Goal: Information Seeking & Learning: Learn about a topic

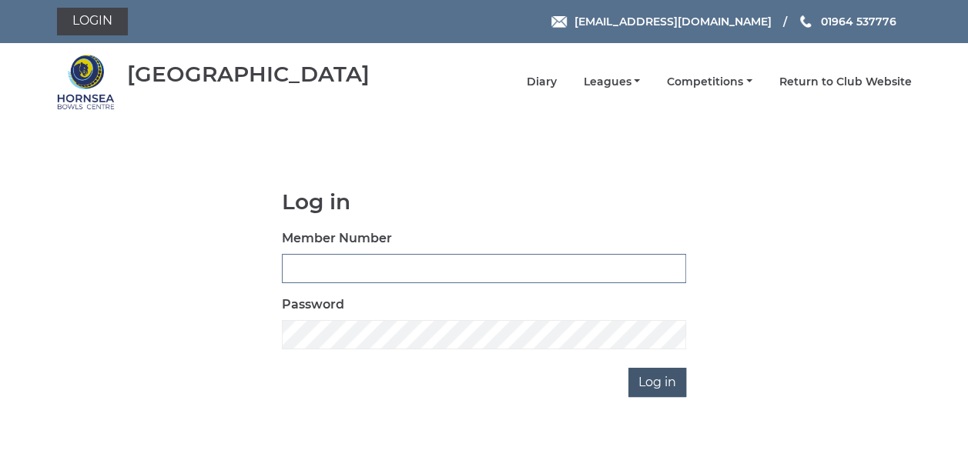
type input "0837"
click at [671, 385] on input "Log in" at bounding box center [657, 382] width 58 height 29
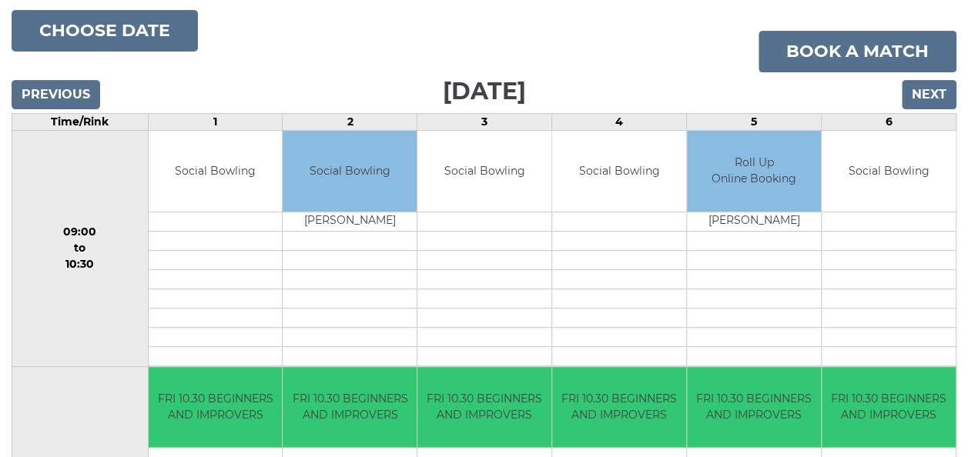
scroll to position [77, 0]
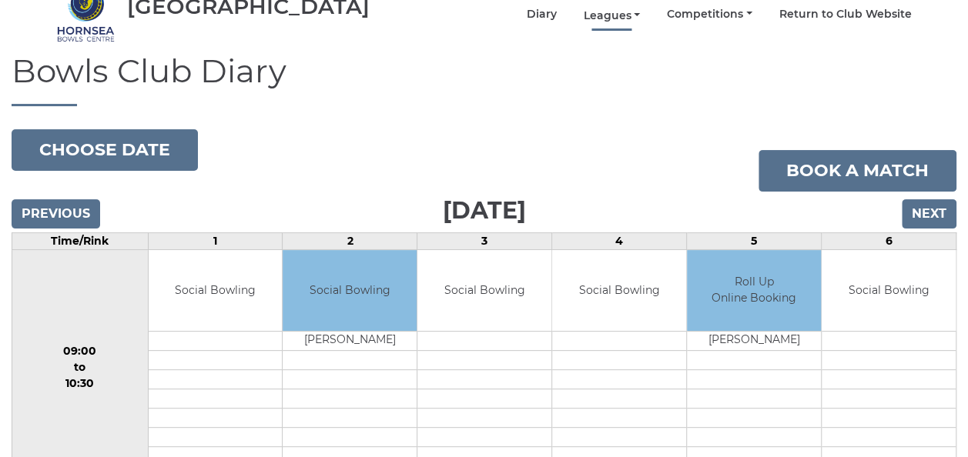
click at [621, 8] on link "Leagues" at bounding box center [611, 15] width 57 height 15
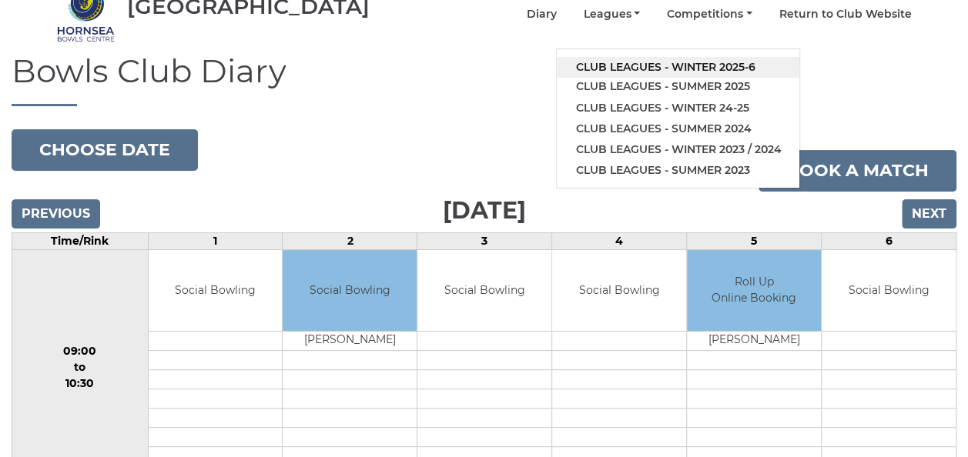
click at [632, 57] on link "Club leagues - Winter 2025-6" at bounding box center [678, 67] width 243 height 21
click at [632, 55] on h1 "Bowls Club Diary" at bounding box center [484, 79] width 945 height 53
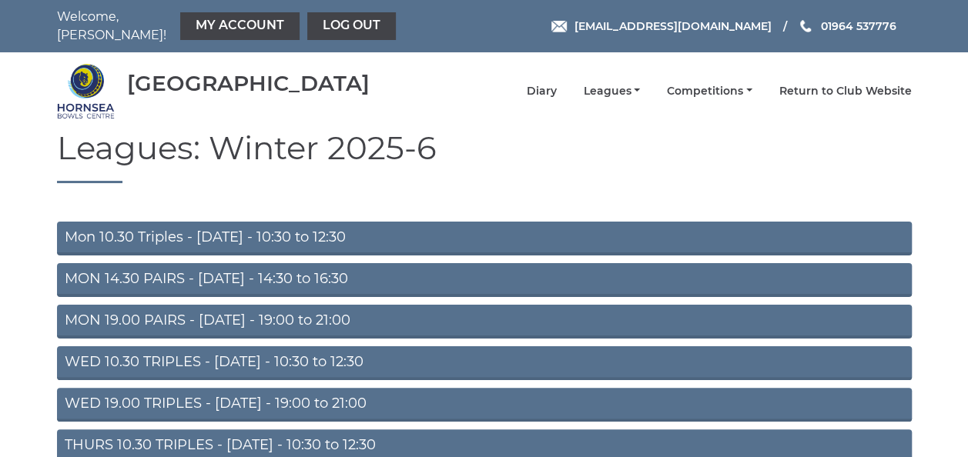
click at [213, 311] on link "MON 19.00 PAIRS - [DATE] - 19:00 to 21:00" at bounding box center [484, 322] width 855 height 34
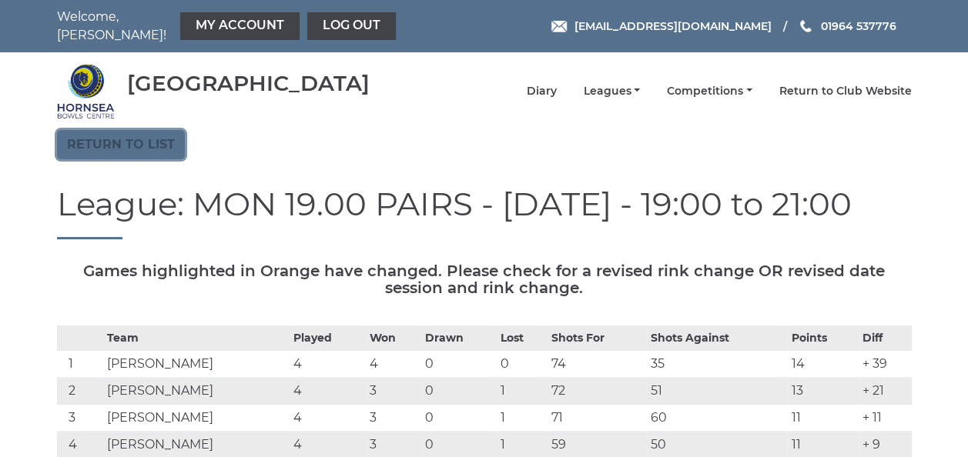
click at [145, 136] on link "Return to list" at bounding box center [121, 144] width 128 height 29
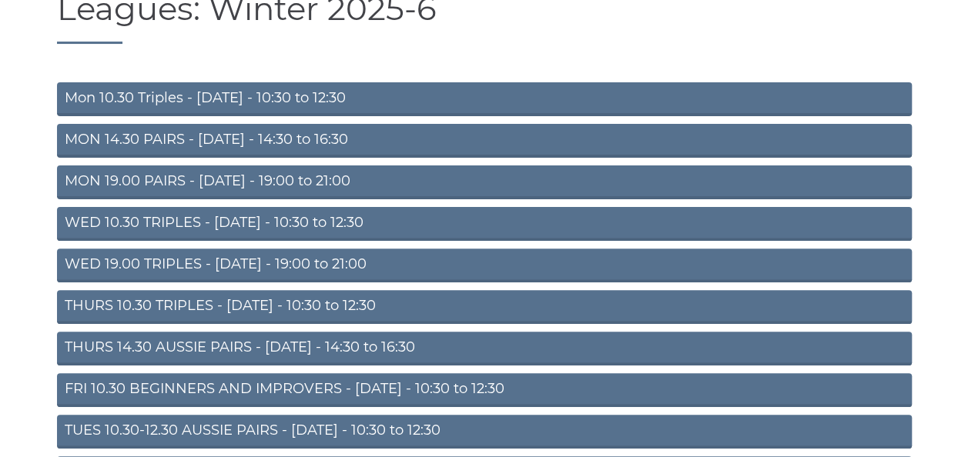
scroll to position [154, 0]
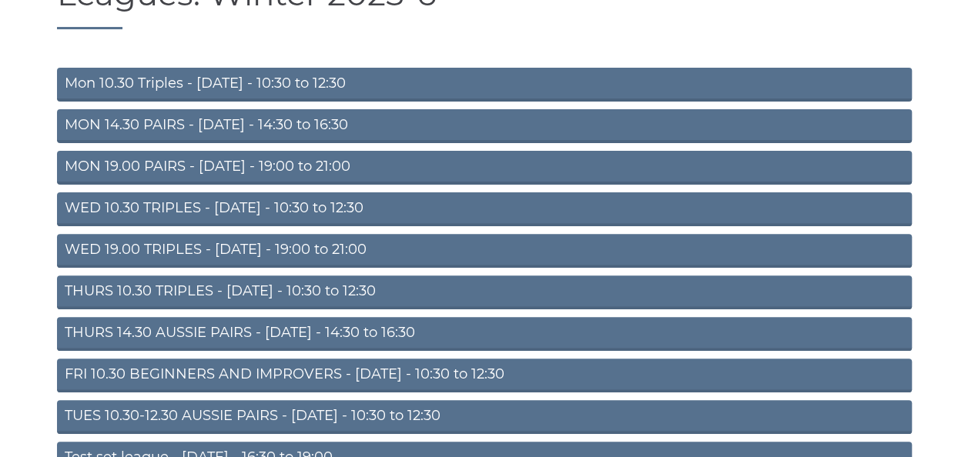
click at [203, 402] on link "TUES 10.30-12.30 AUSSIE PAIRS - [DATE] - 10:30 to 12:30" at bounding box center [484, 417] width 855 height 34
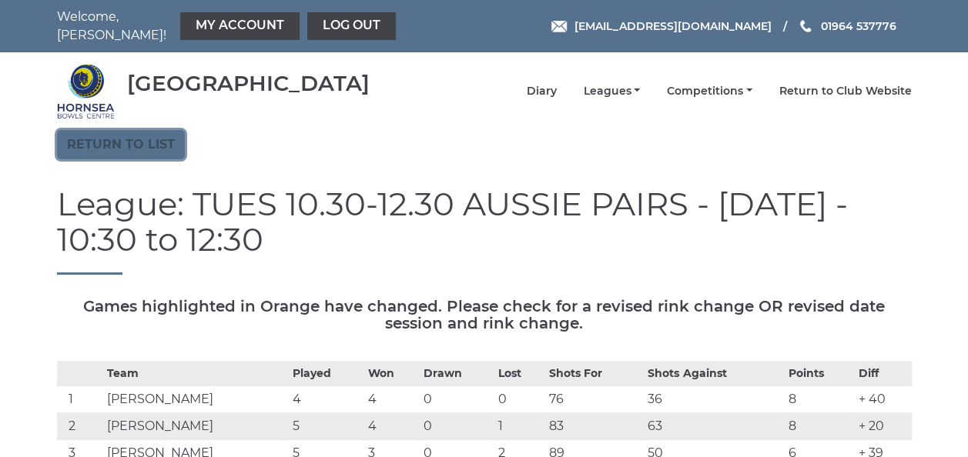
click at [126, 131] on link "Return to list" at bounding box center [121, 144] width 128 height 29
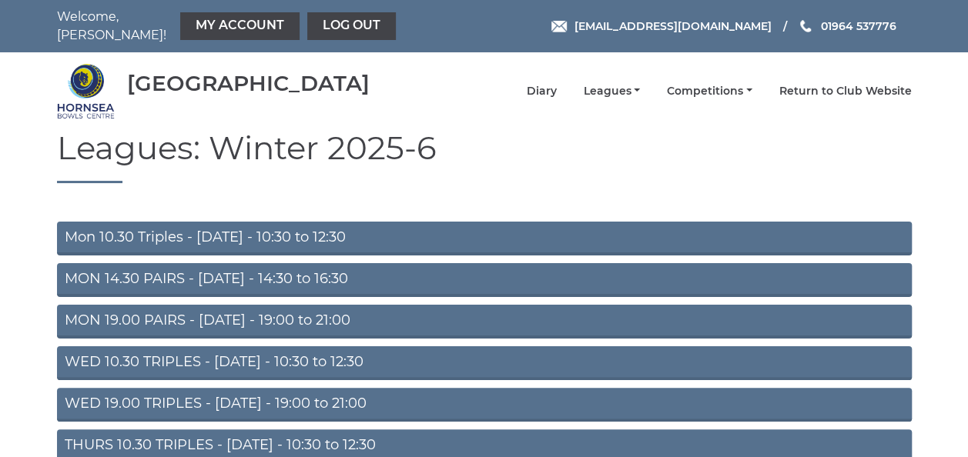
click at [316, 351] on link "WED 10.30 TRIPLES - [DATE] - 10:30 to 12:30" at bounding box center [484, 364] width 855 height 34
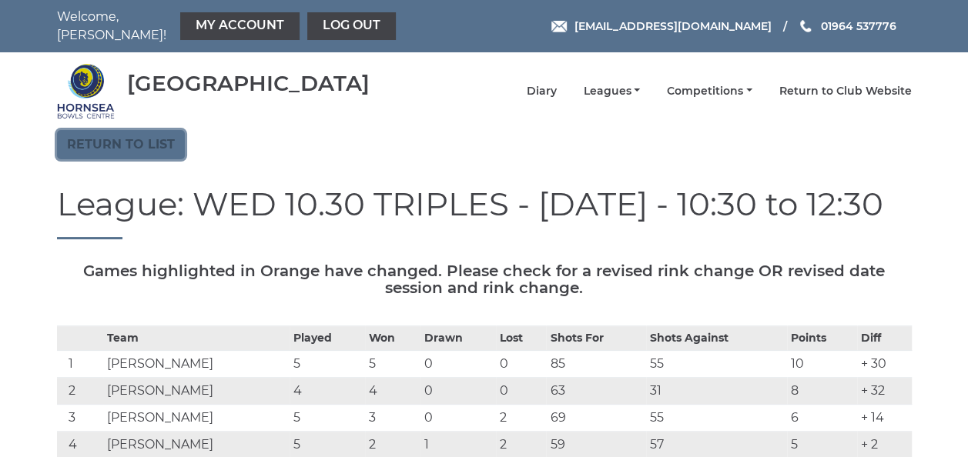
click at [123, 132] on link "Return to list" at bounding box center [121, 144] width 128 height 29
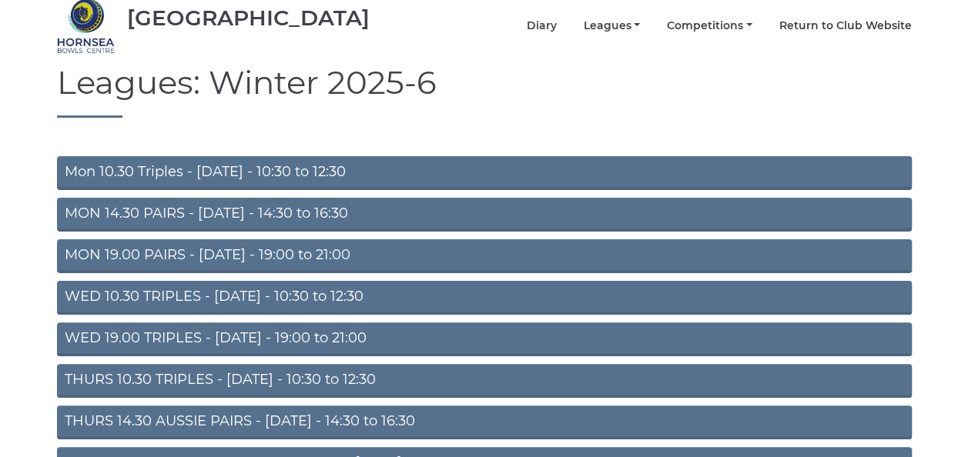
scroll to position [231, 0]
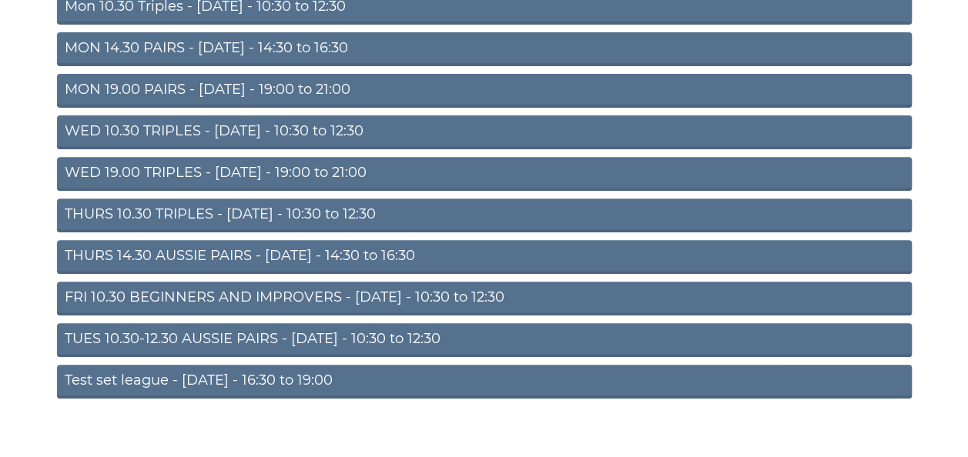
click at [219, 205] on link "THURS 10.30 TRIPLES - Thursday - 10:30 to 12:30" at bounding box center [484, 216] width 855 height 34
click at [219, 205] on link "THURS 10.30 TRIPLES - [DATE] - 10:30 to 12:30" at bounding box center [484, 216] width 855 height 34
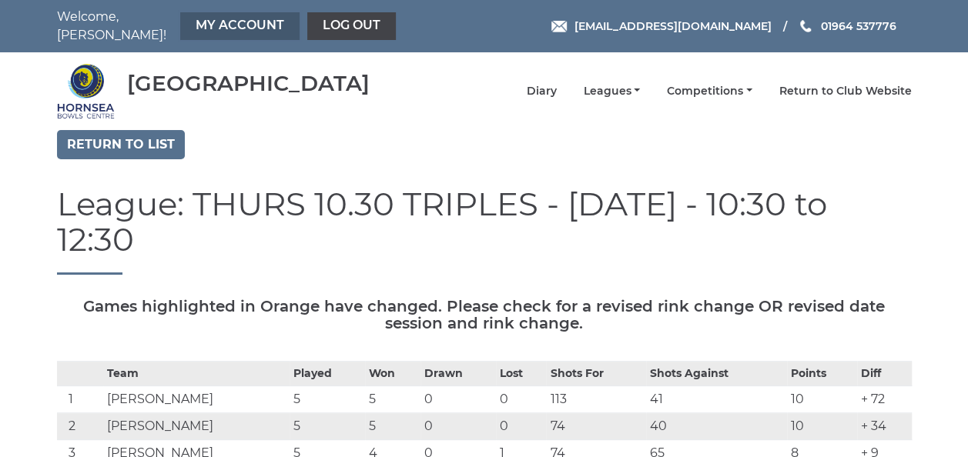
click at [209, 17] on link "My Account" at bounding box center [239, 26] width 119 height 28
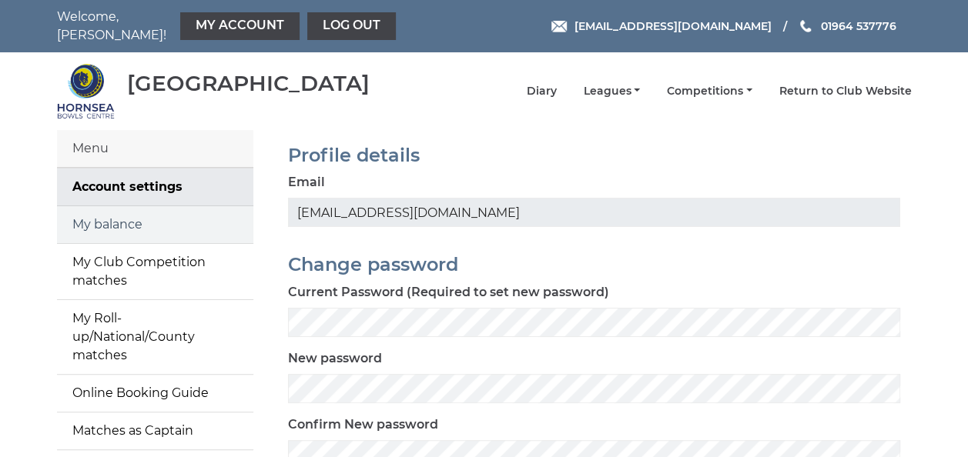
click at [176, 219] on link "My balance" at bounding box center [155, 224] width 196 height 37
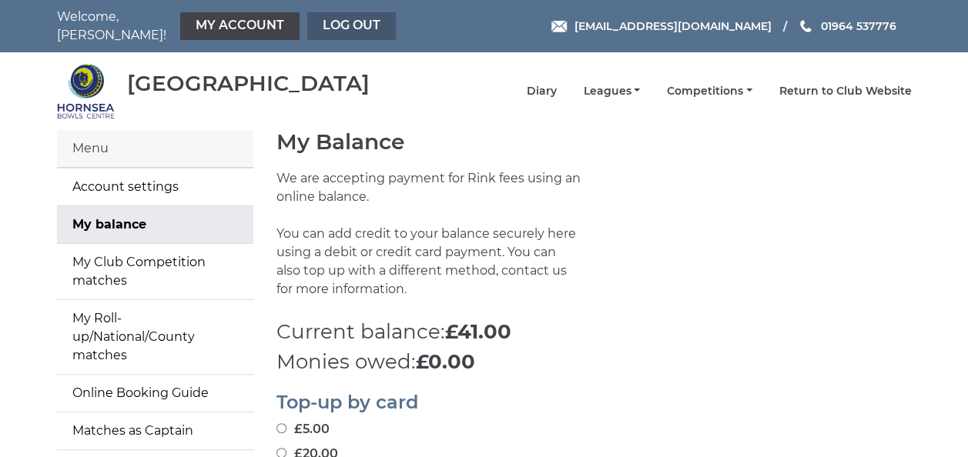
click at [342, 21] on link "Log out" at bounding box center [351, 26] width 89 height 28
